Goal: Information Seeking & Learning: Learn about a topic

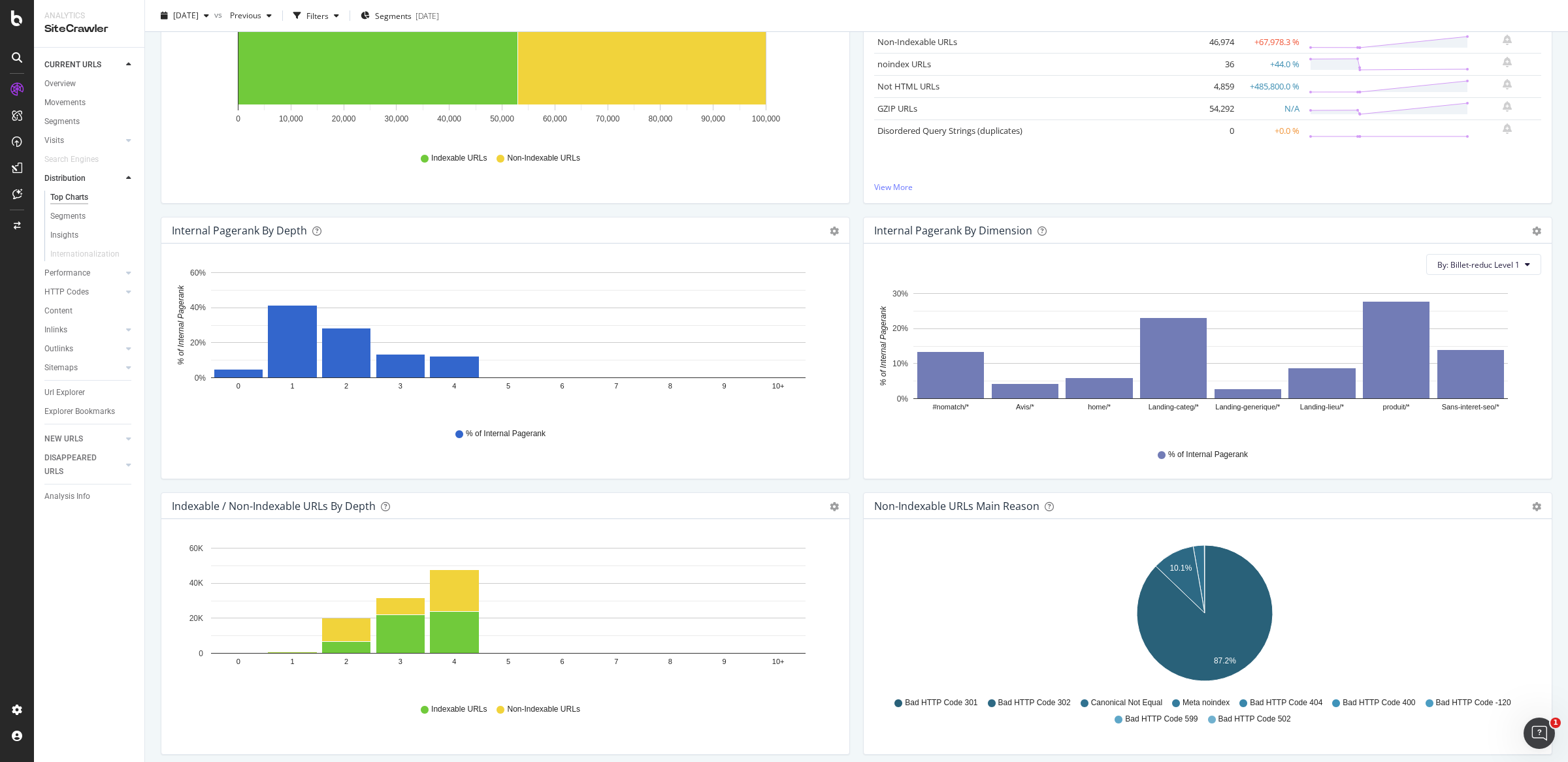
scroll to position [233, 0]
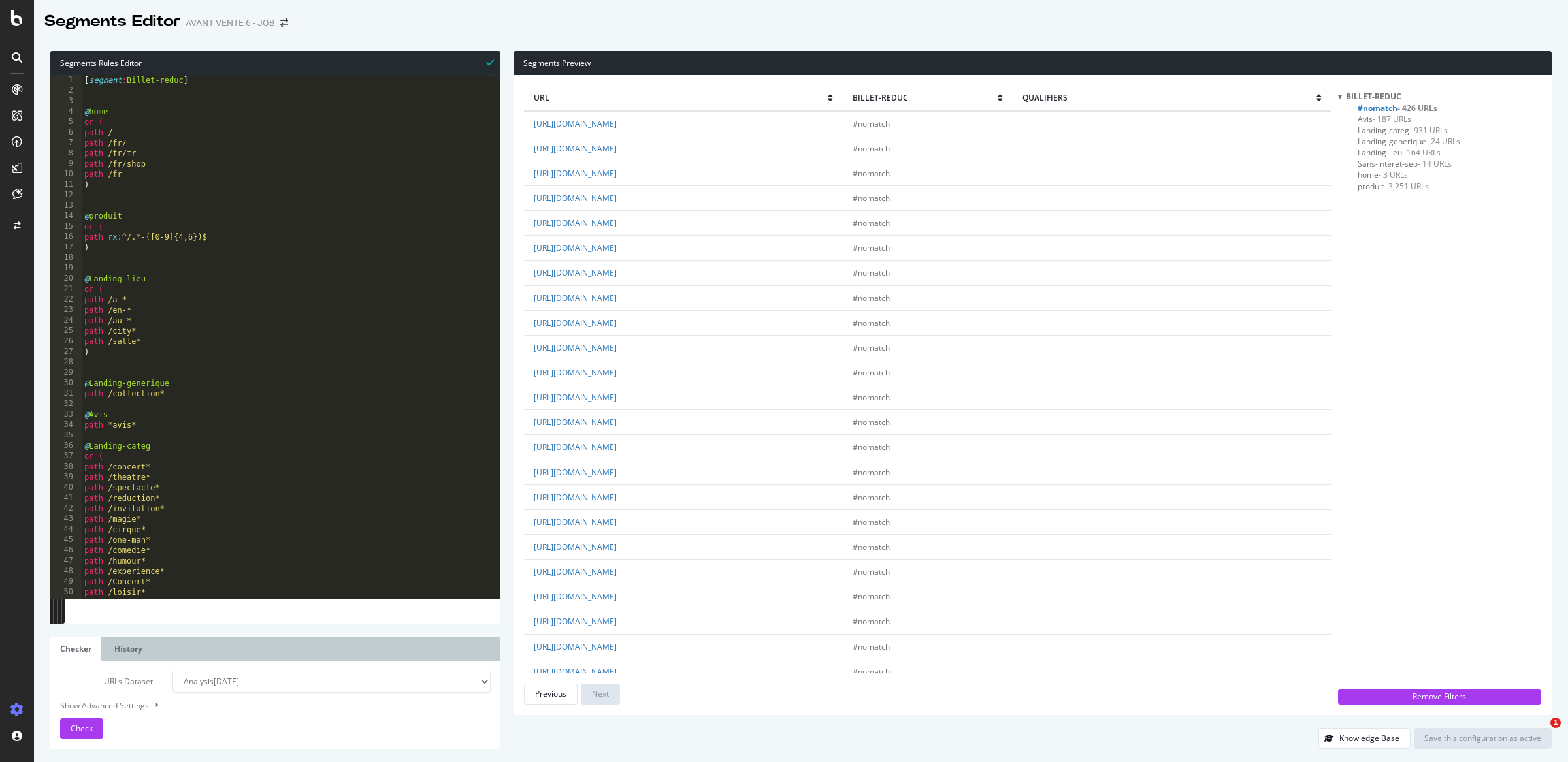
select select "analysis:20250908"
click at [550, 699] on div "Previous" at bounding box center [551, 694] width 31 height 11
click at [548, 695] on div "Previous" at bounding box center [551, 694] width 31 height 11
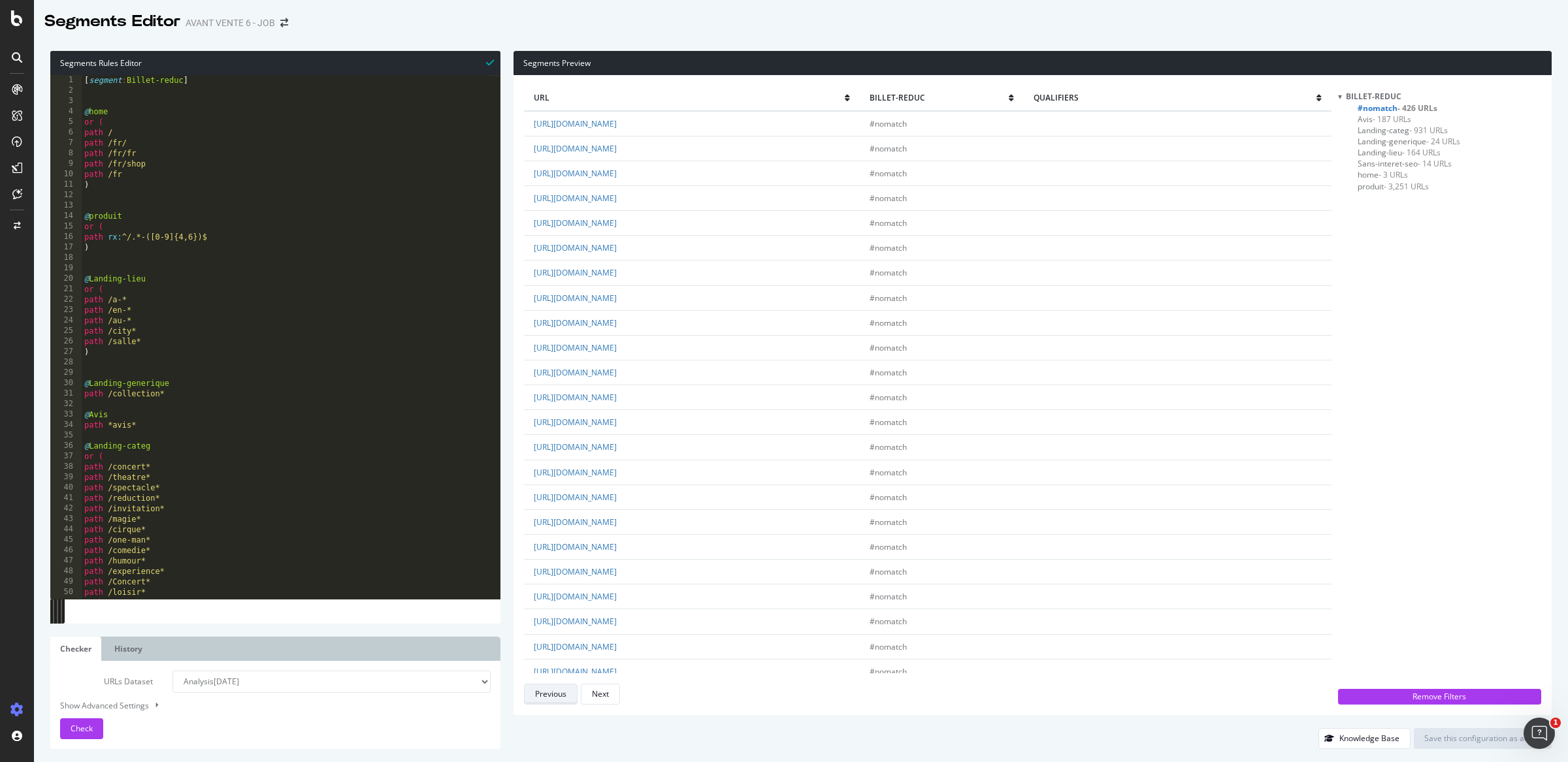
click at [548, 695] on div "Previous" at bounding box center [551, 694] width 31 height 11
click at [616, 374] on link "[URL][DOMAIN_NAME]" at bounding box center [575, 374] width 83 height 11
click at [616, 235] on link "[URL][DOMAIN_NAME]" at bounding box center [575, 229] width 83 height 11
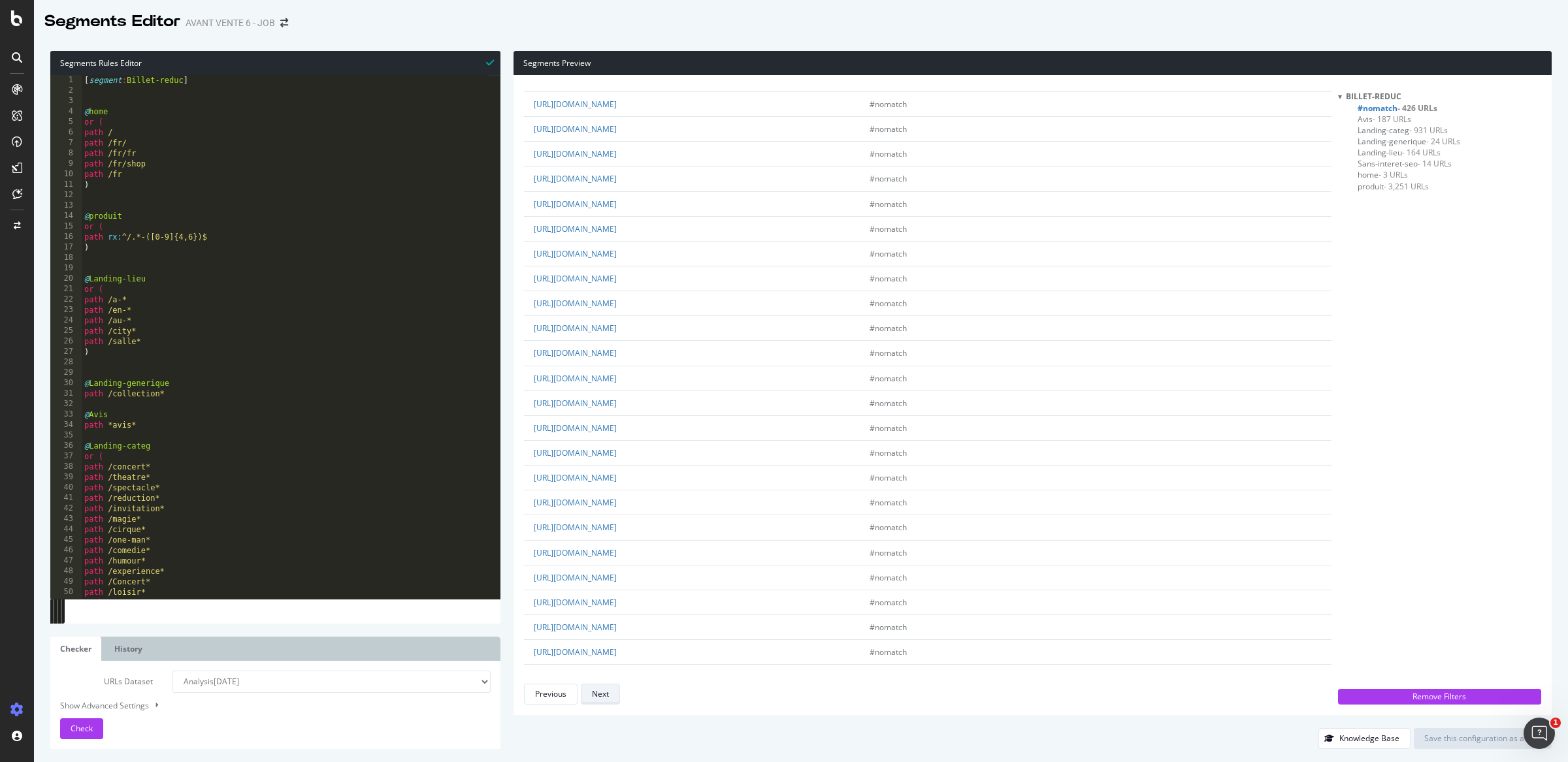
click at [615, 702] on button "Next" at bounding box center [601, 694] width 39 height 21
click at [613, 702] on button "Next" at bounding box center [601, 694] width 39 height 21
click at [548, 695] on div "Previous" at bounding box center [551, 694] width 31 height 11
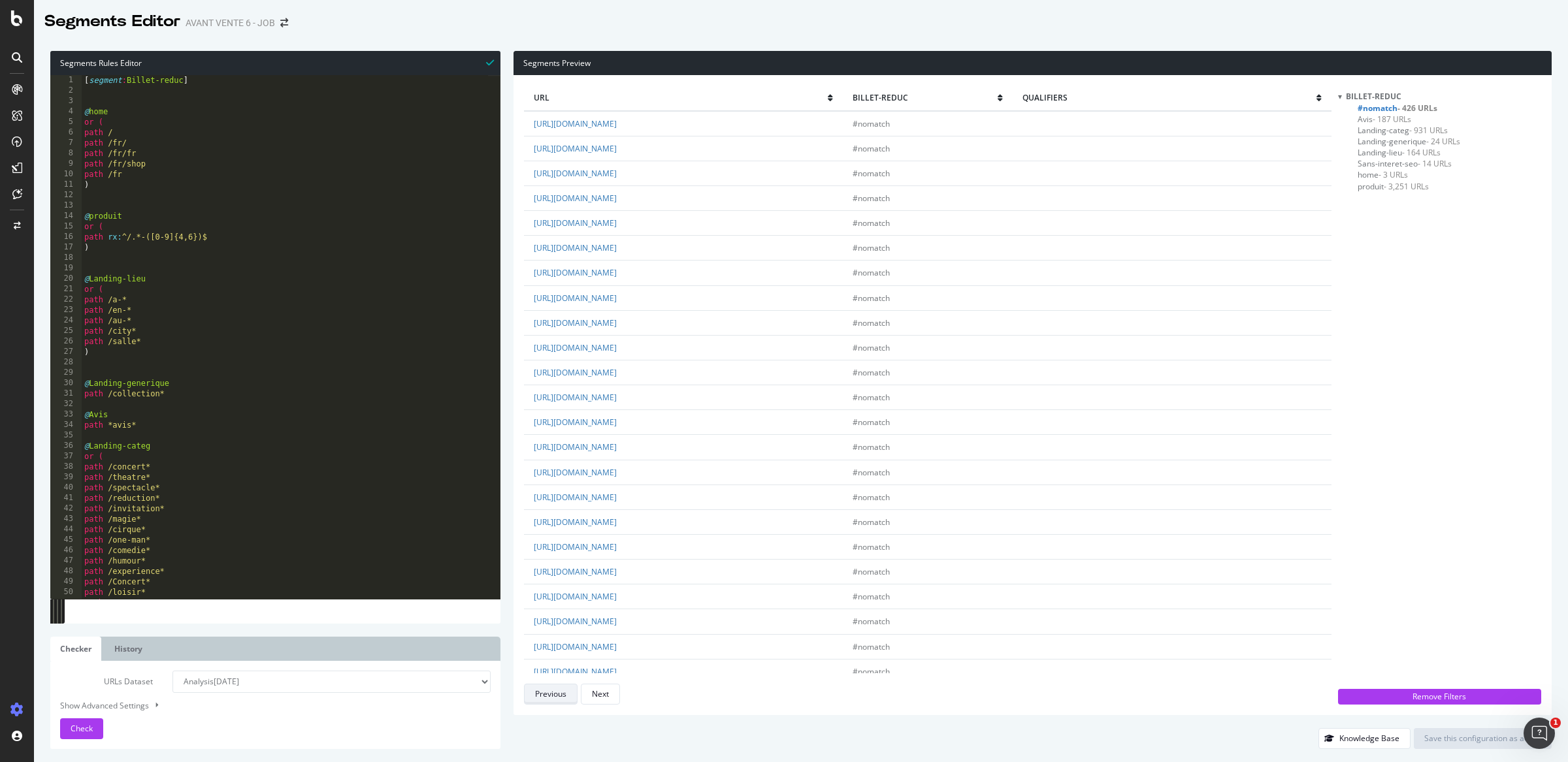
click at [548, 695] on div "Previous" at bounding box center [551, 694] width 31 height 11
click at [603, 691] on div "Next" at bounding box center [600, 694] width 17 height 11
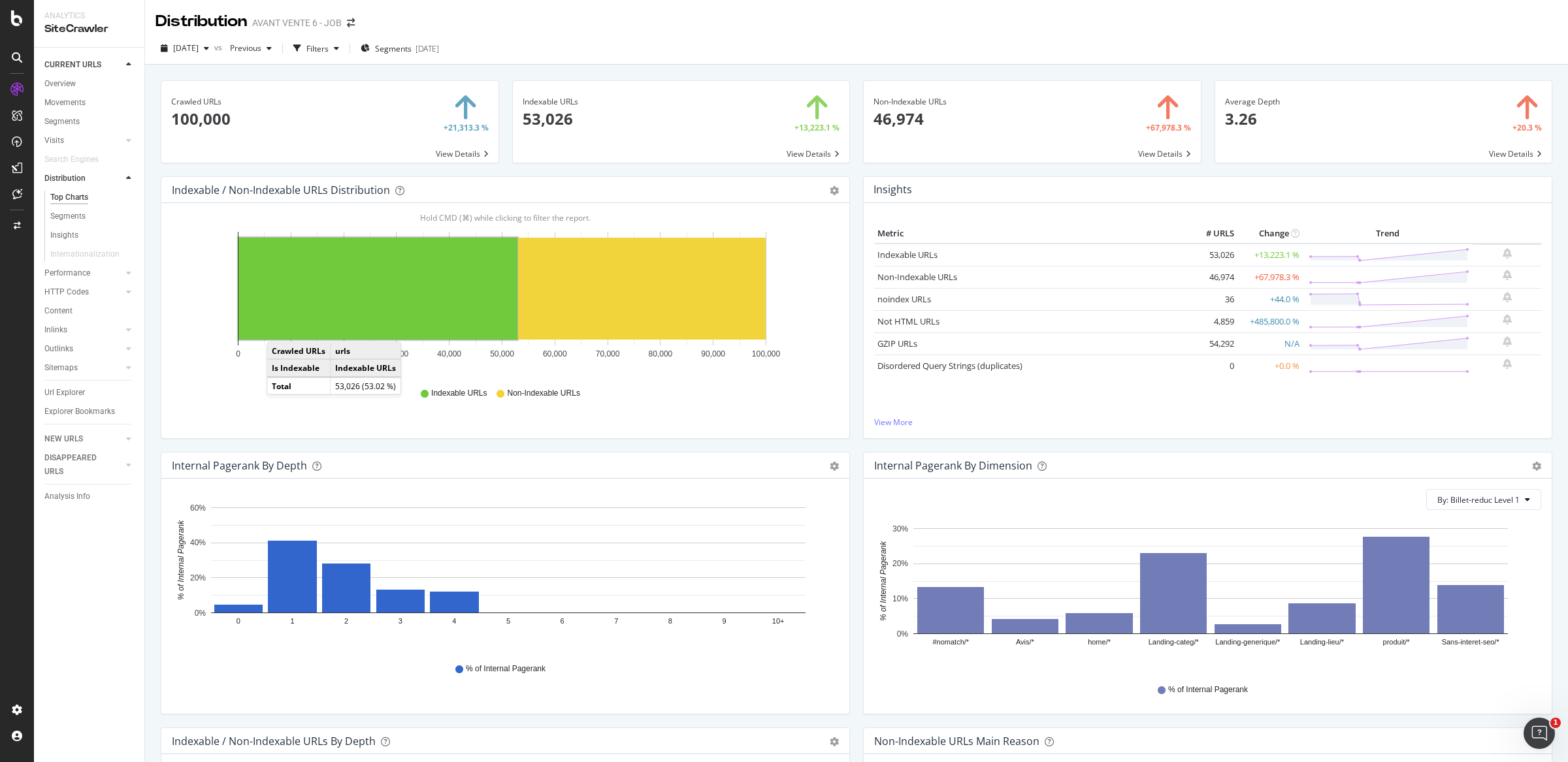
scroll to position [234, 0]
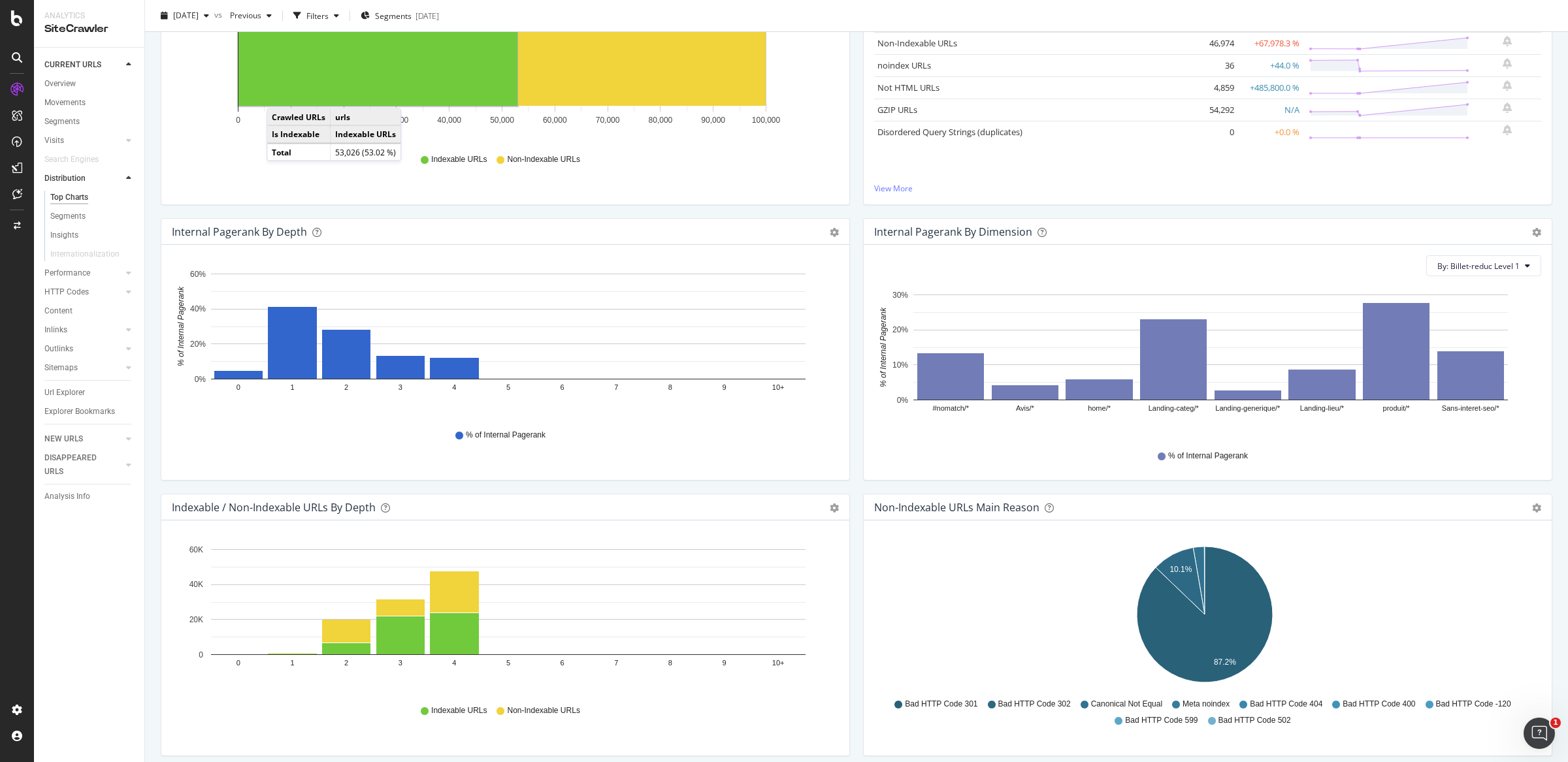
click at [849, 205] on div "Indexable / Non-Indexable URLs Distribution Bar Bar (by Percentage) Table Expor…" at bounding box center [505, 80] width 702 height 275
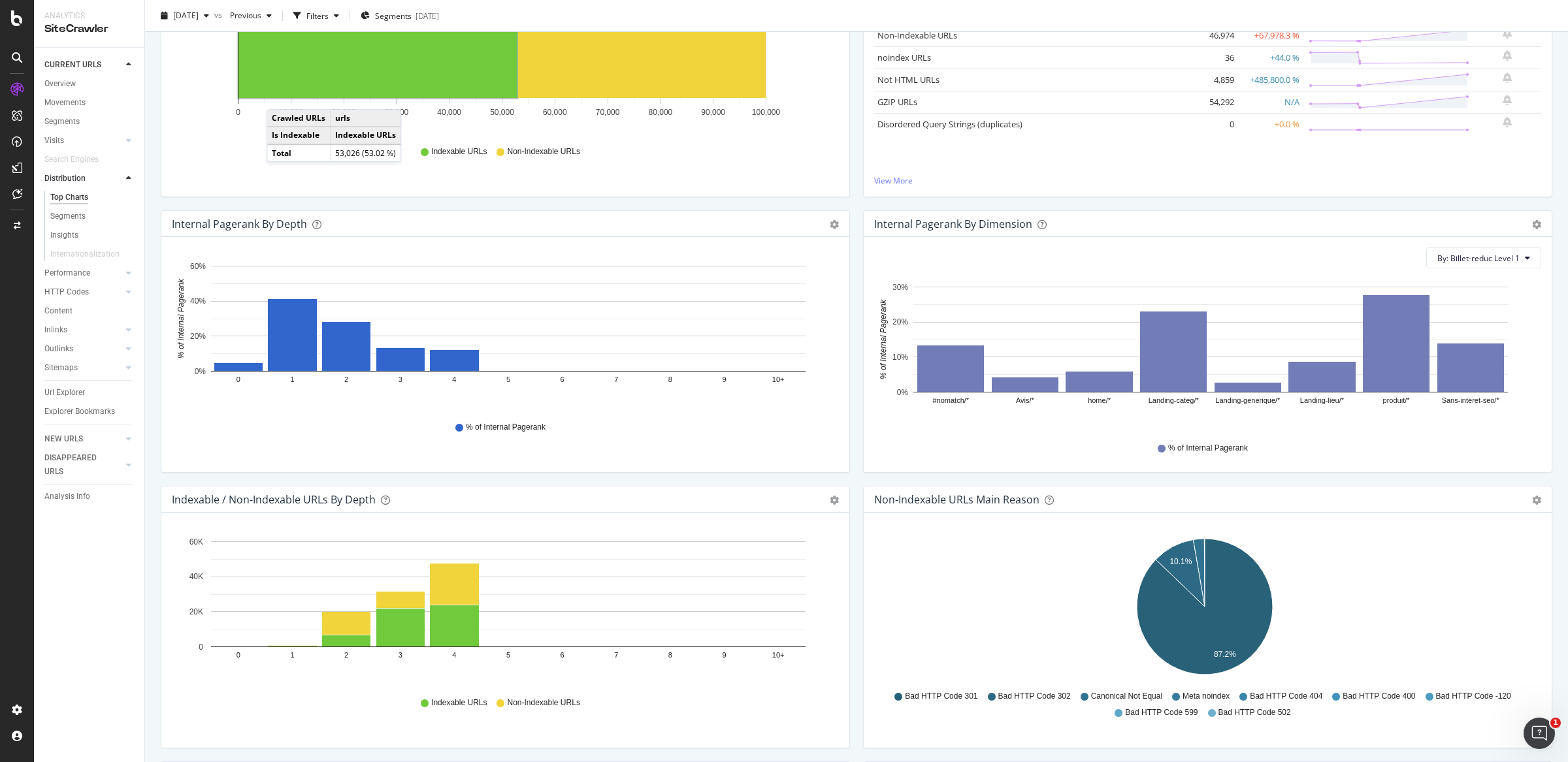
scroll to position [243, 0]
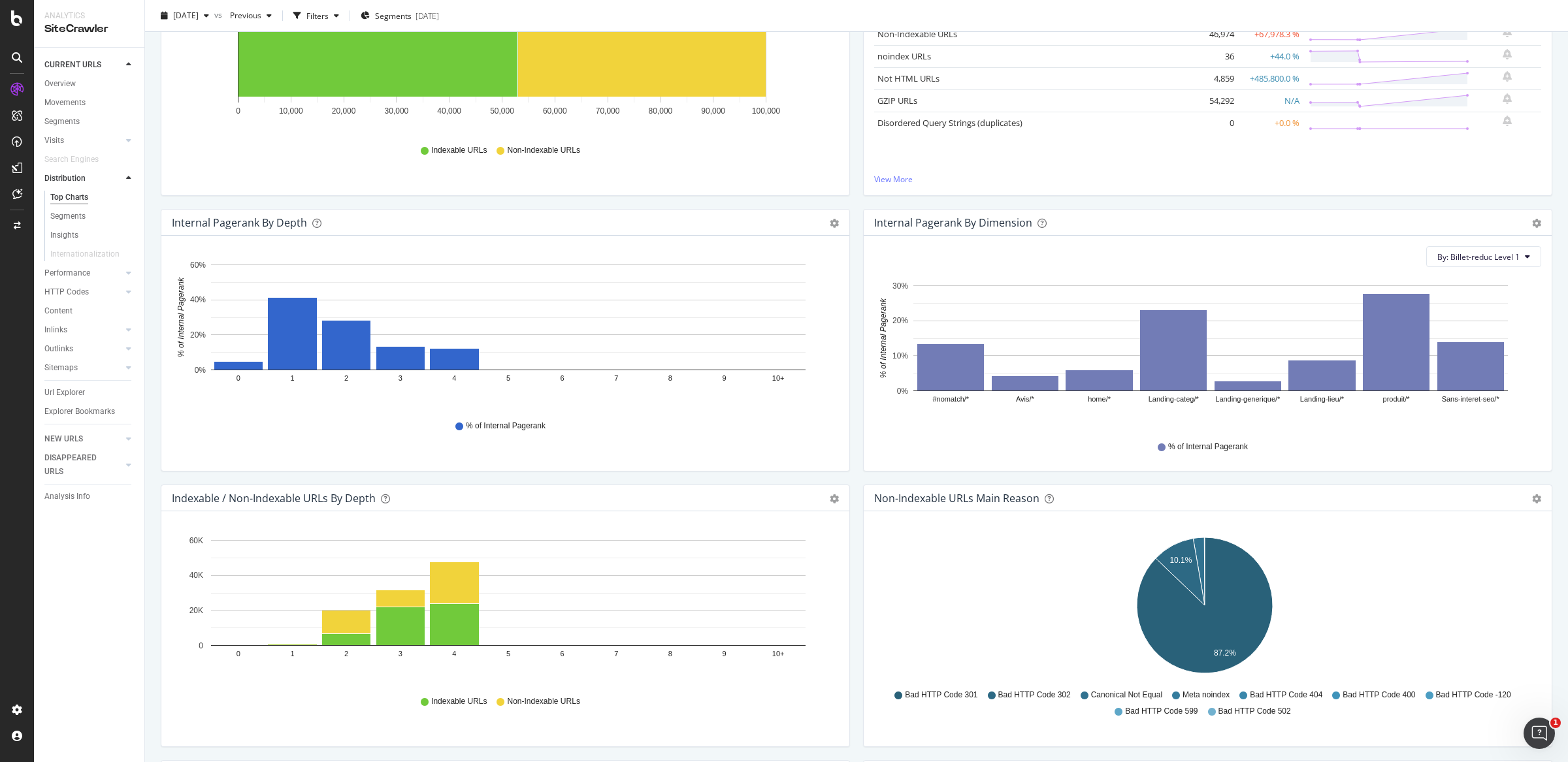
click at [848, 197] on div "Indexable / Non-Indexable URLs Distribution Bar Bar (by Percentage) Table Expor…" at bounding box center [505, 71] width 702 height 275
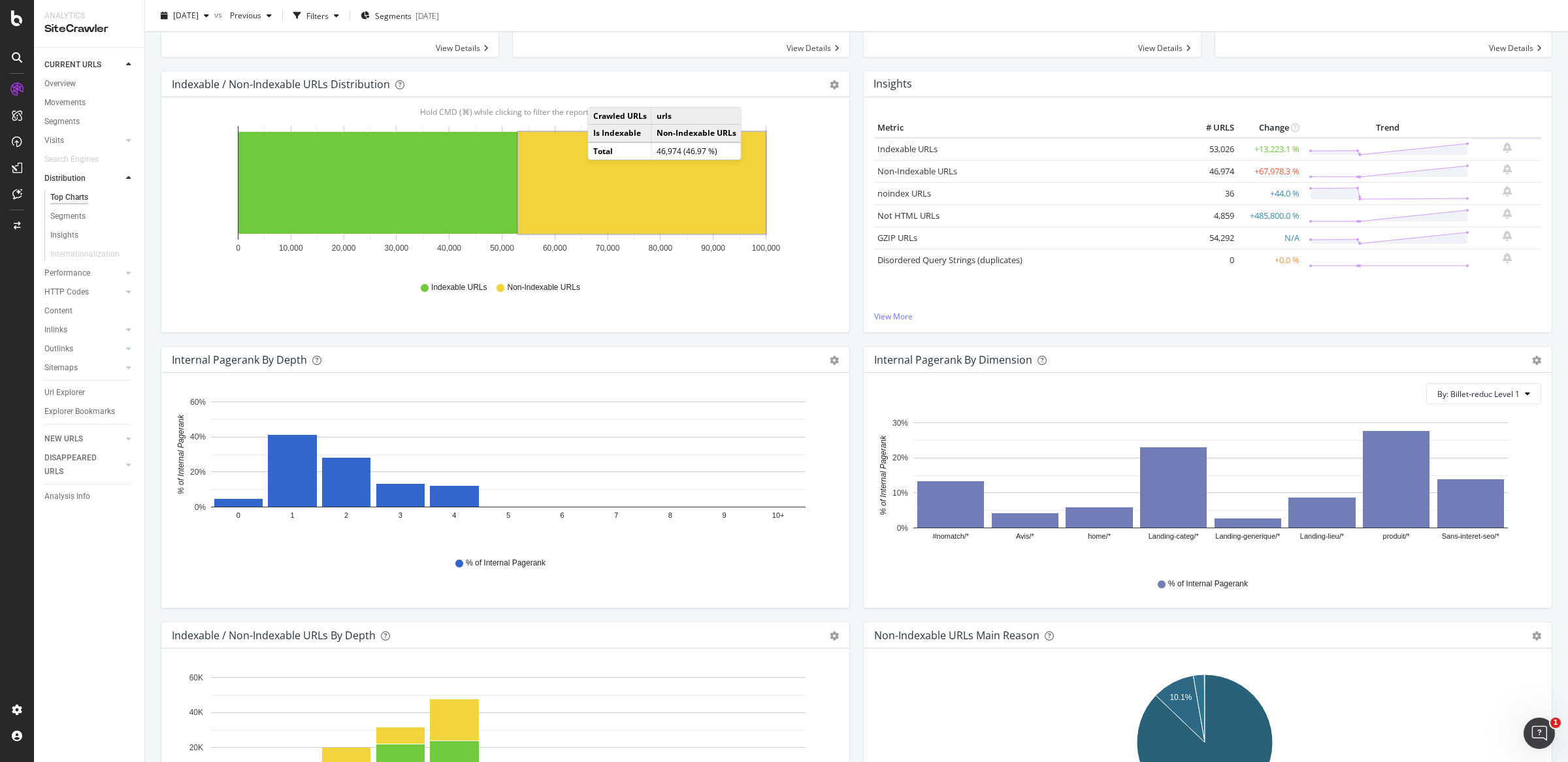
scroll to position [17, 0]
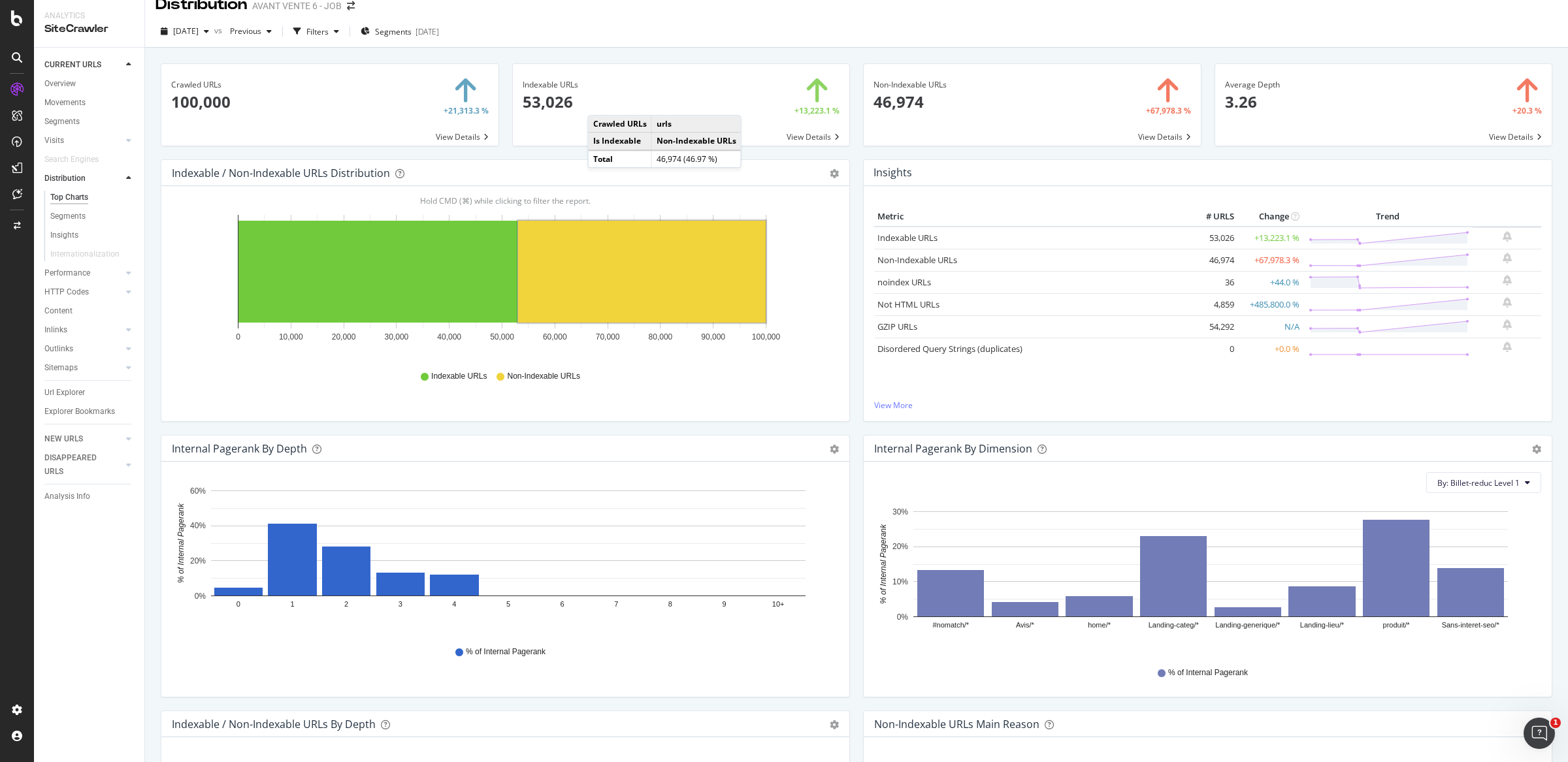
click at [847, 144] on div "Indexable URLs 53,026 +13,223.1 % View Details" at bounding box center [681, 111] width 352 height 96
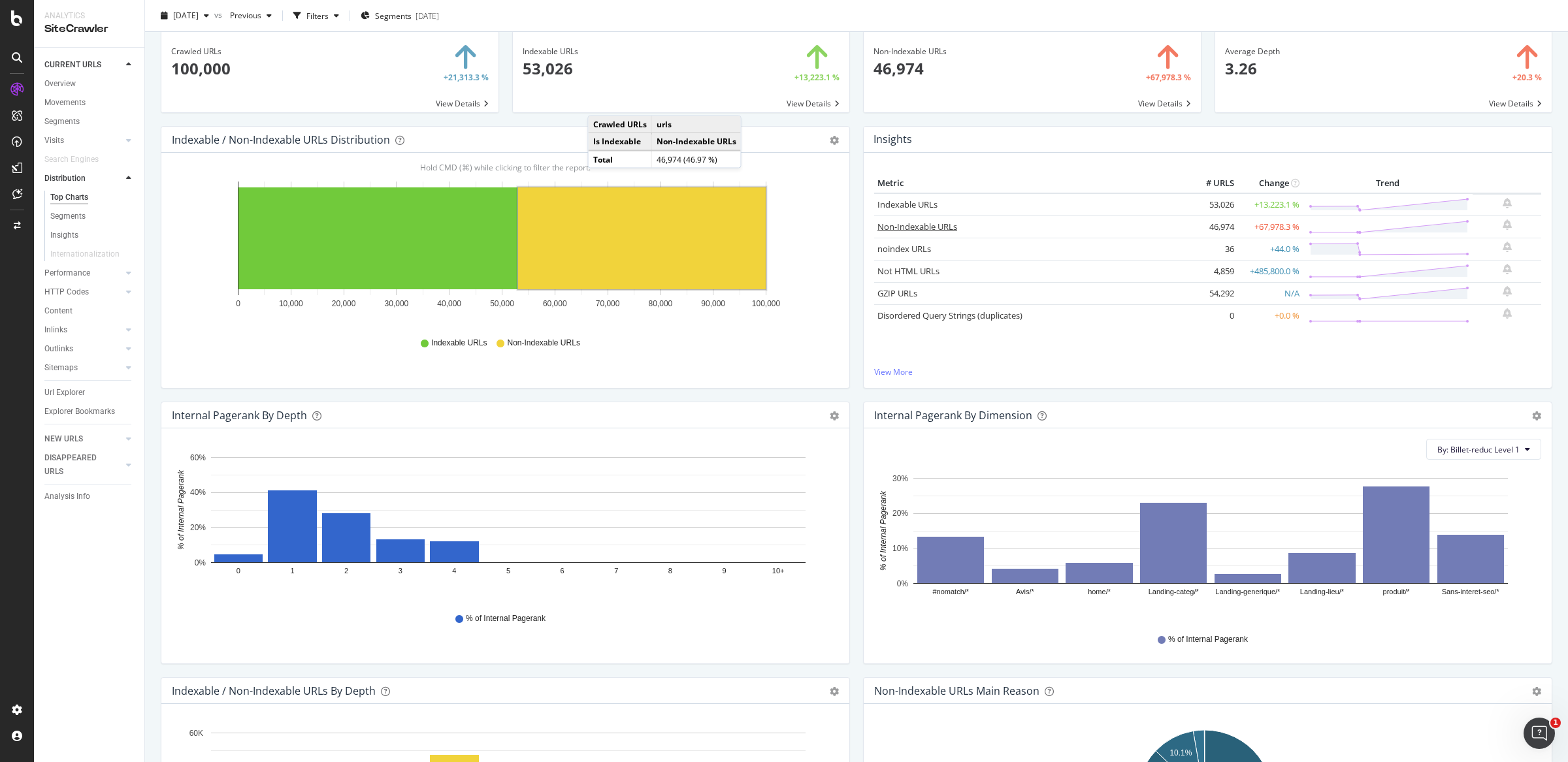
scroll to position [188, 0]
